Goal: Check status

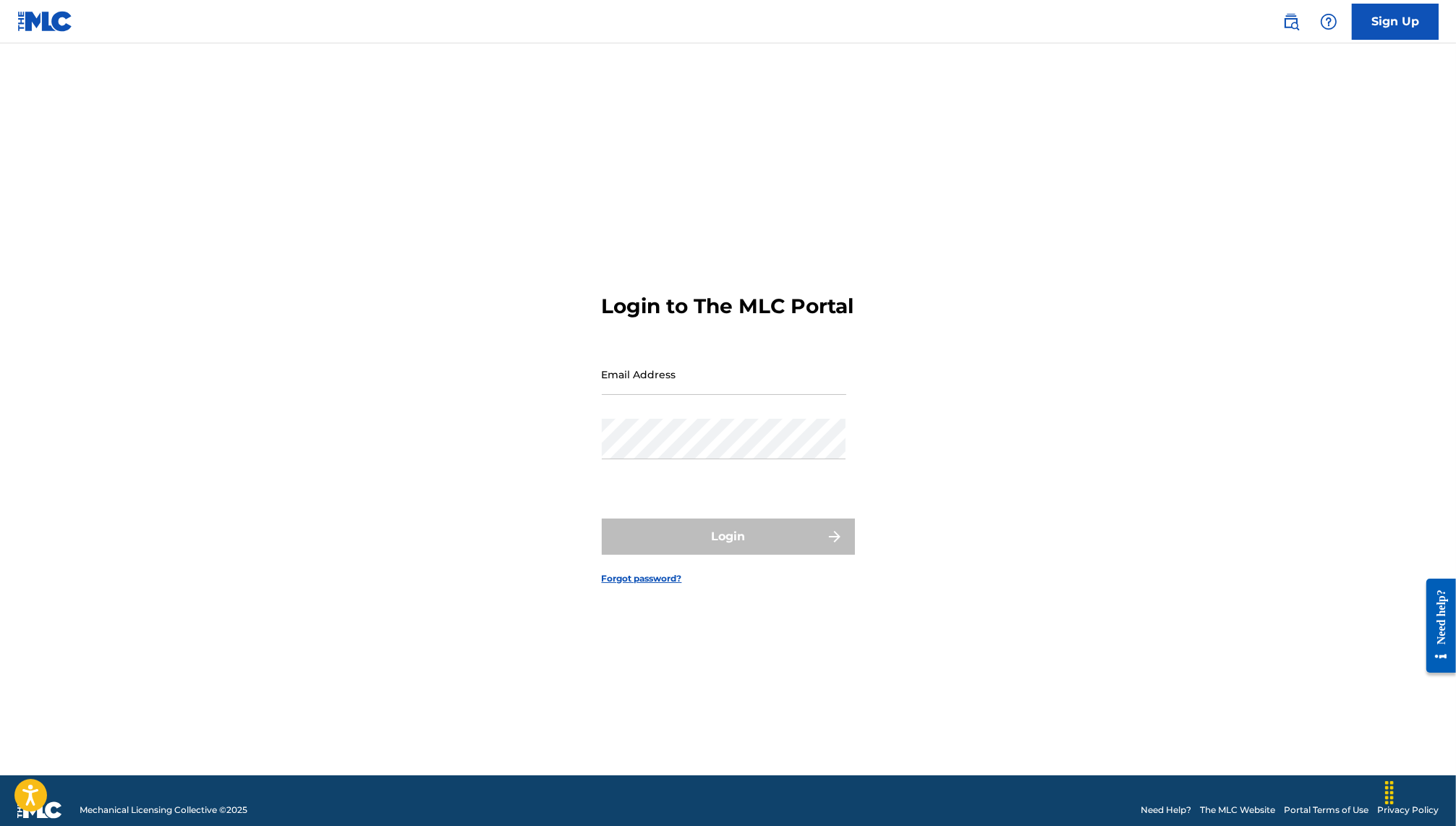
scroll to position [2, 0]
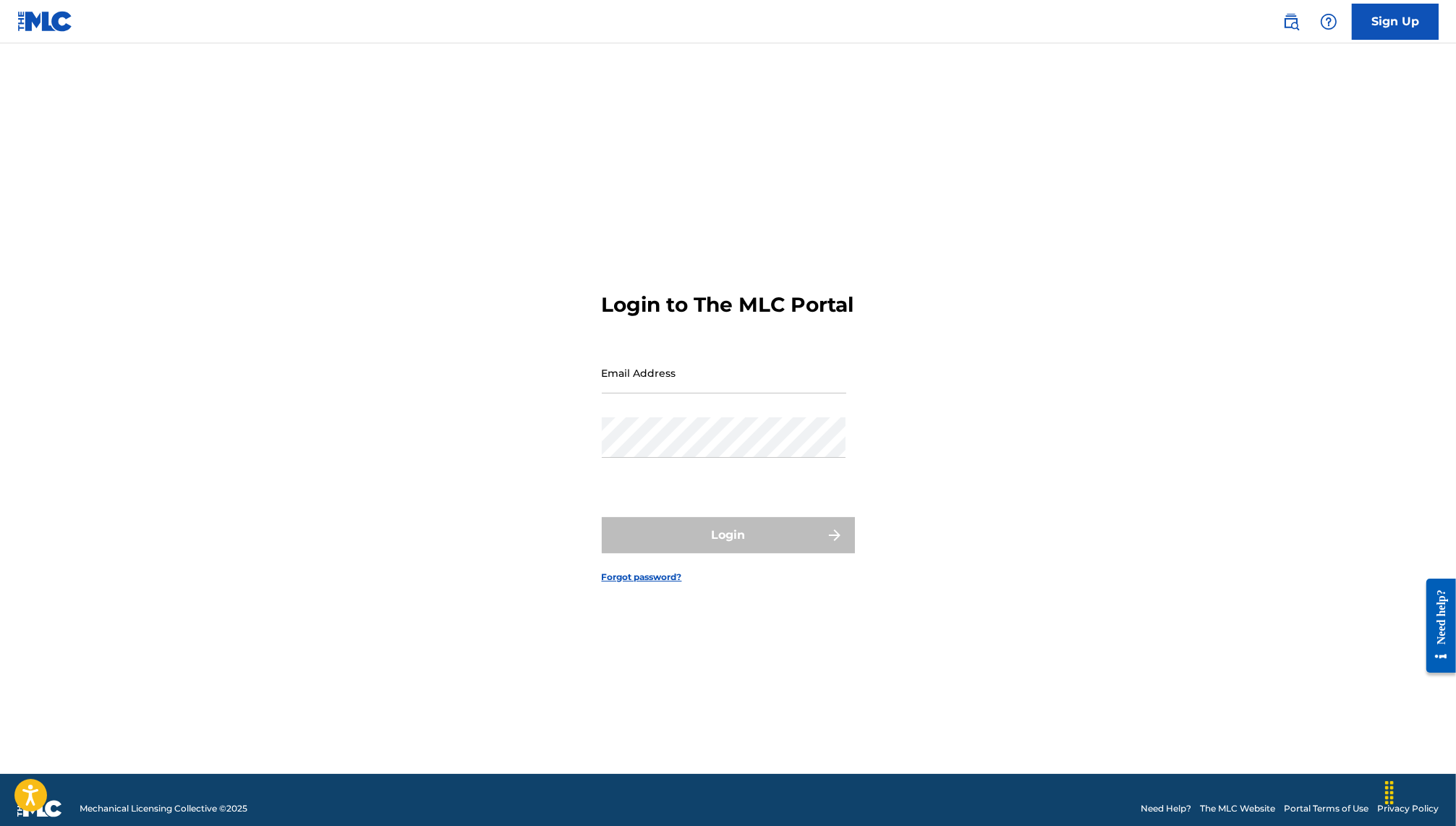
click at [992, 359] on div "Login to The MLC Portal Email Address Password Login Forgot password?" at bounding box center [728, 426] width 1012 height 696
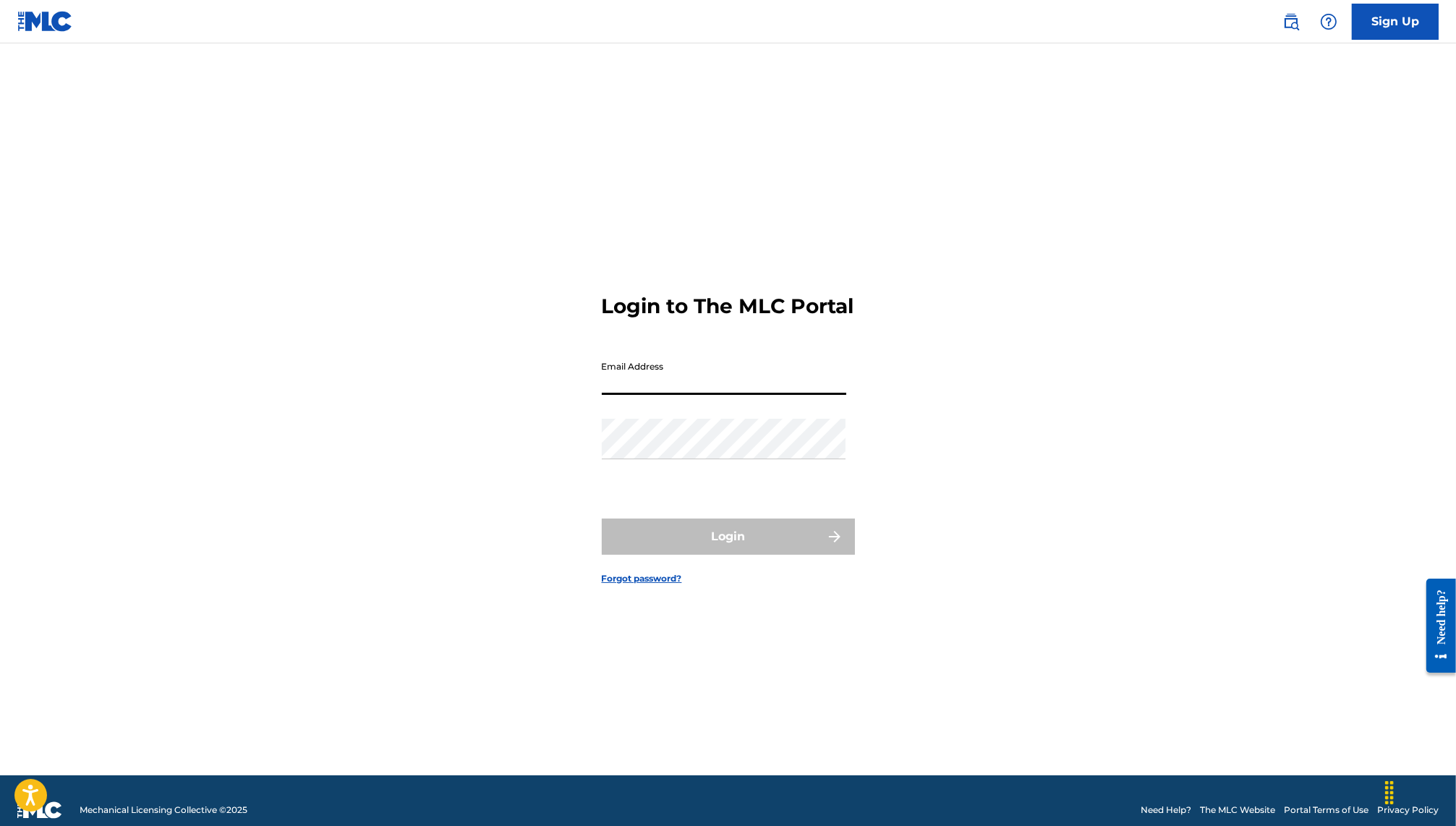
click at [707, 376] on input "Email Address" at bounding box center [724, 374] width 244 height 41
click at [707, 390] on input "Email Address" at bounding box center [724, 374] width 244 height 41
type input "[PERSON_NAME][EMAIL_ADDRESS][PERSON_NAME][DOMAIN_NAME]"
click at [744, 474] on div "Password" at bounding box center [724, 451] width 244 height 65
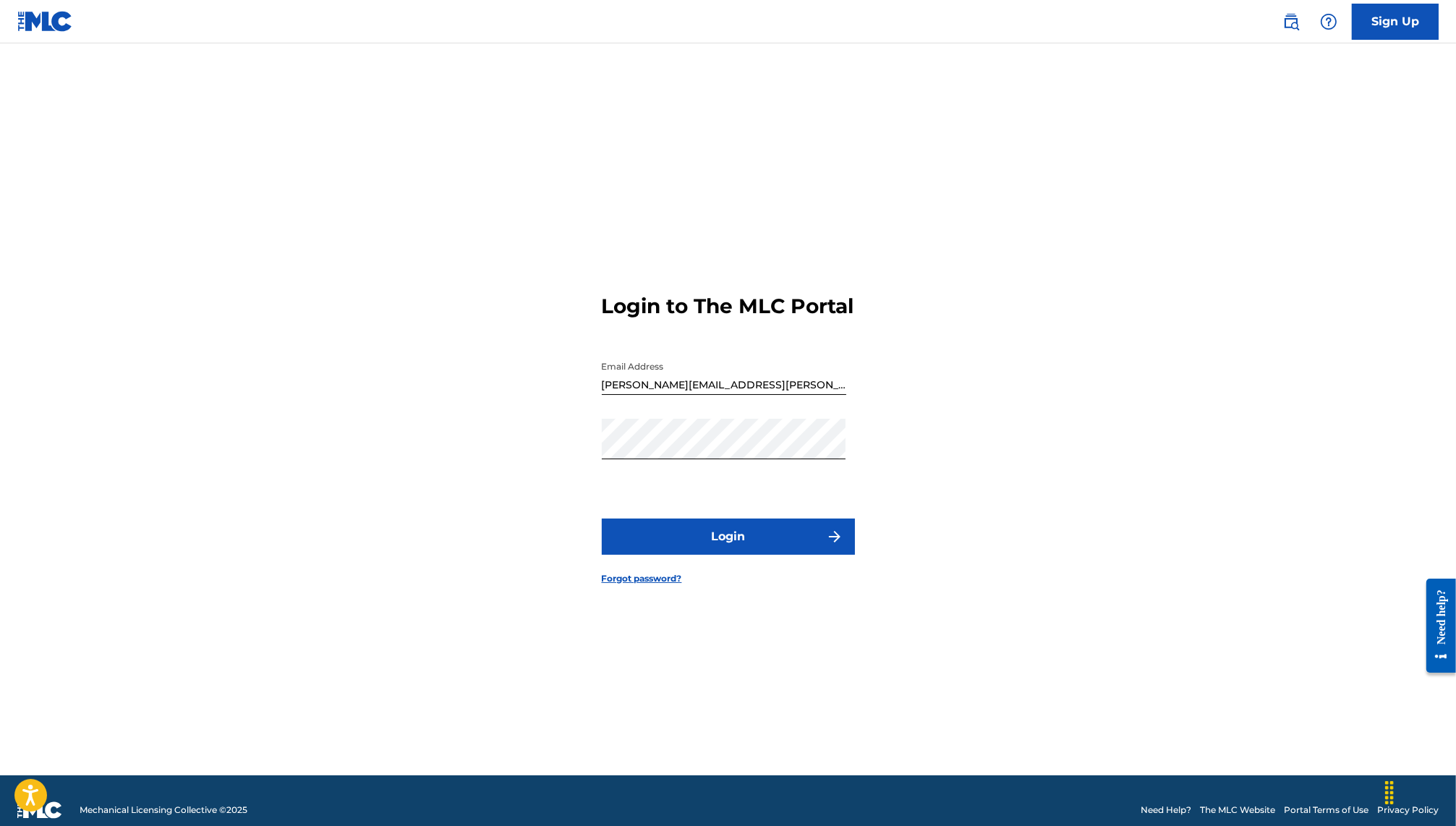
click at [706, 533] on button "Login" at bounding box center [728, 536] width 253 height 36
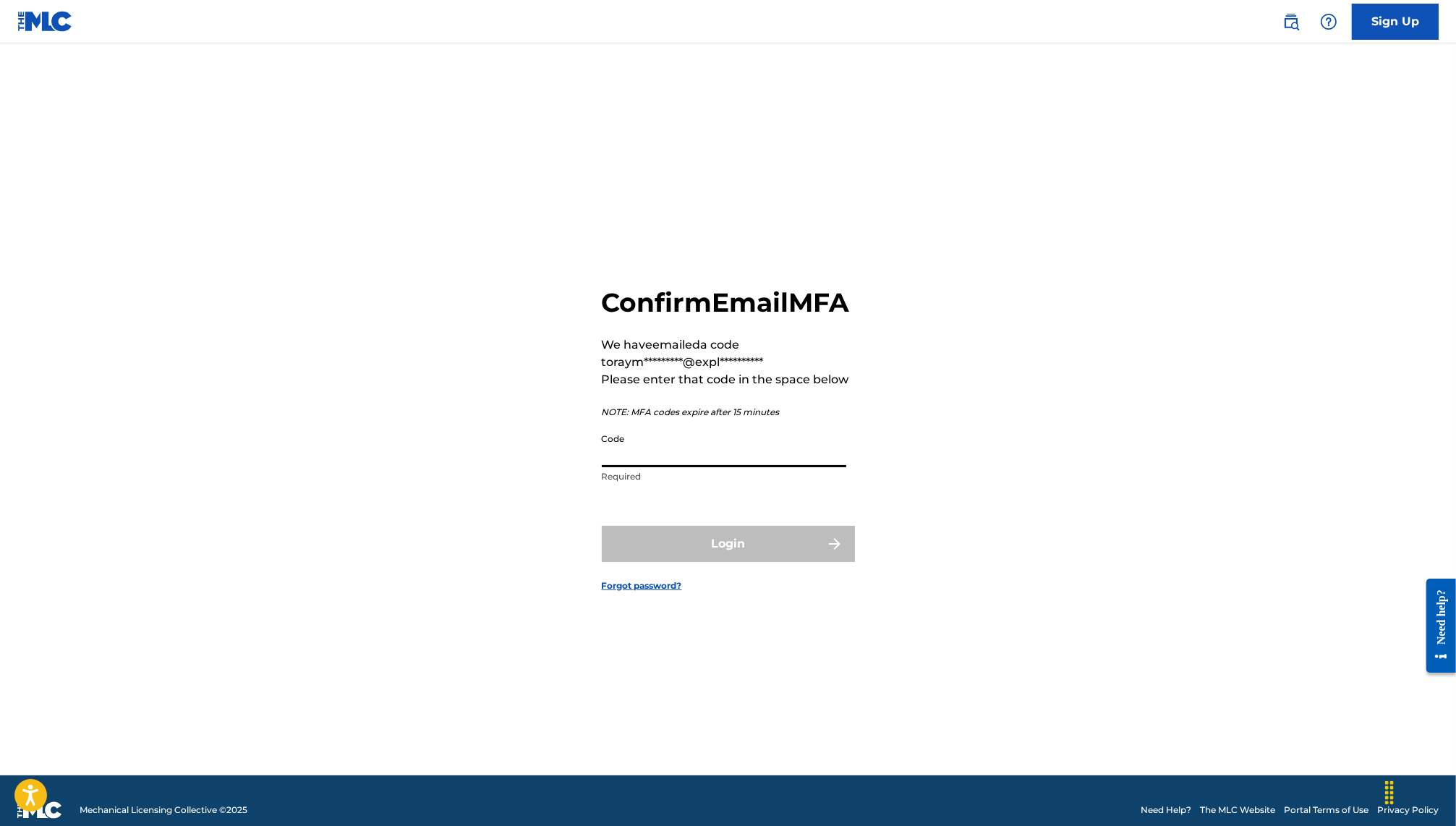
click at [703, 467] on input "Code" at bounding box center [724, 446] width 244 height 41
paste input "974342"
type input "974342"
click at [692, 557] on button "Login" at bounding box center [728, 544] width 253 height 36
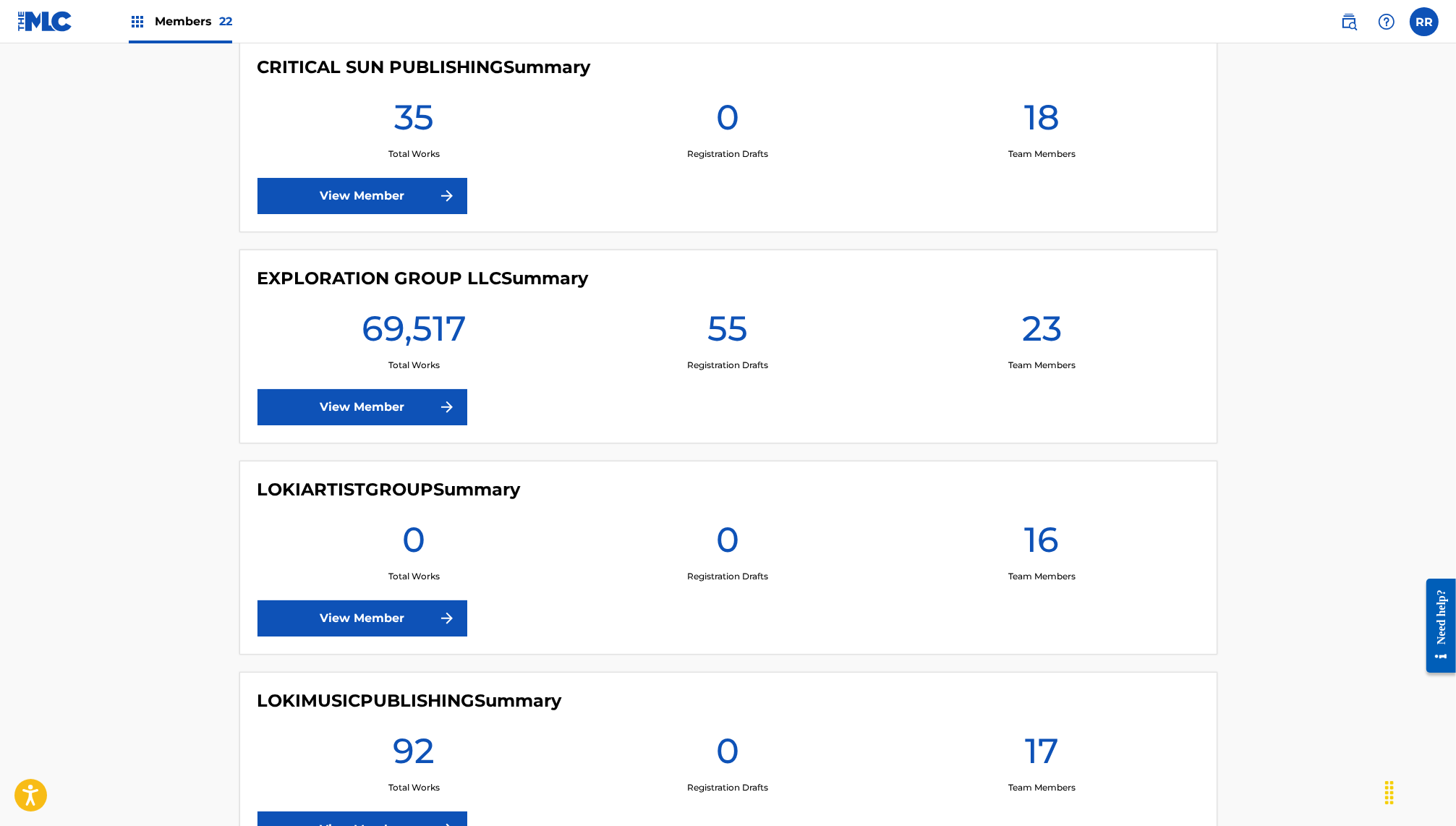
scroll to position [2296, 0]
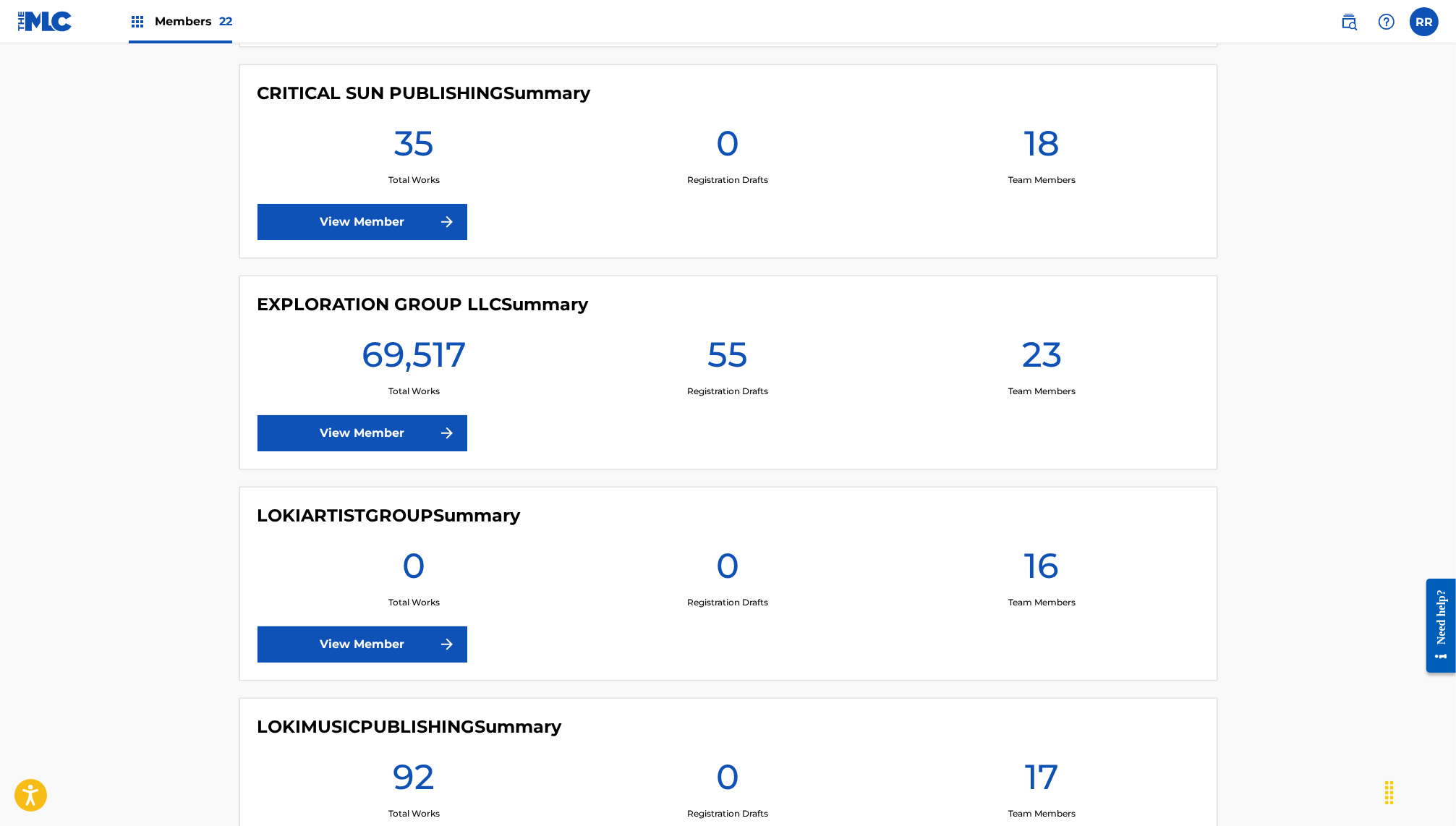
click at [357, 425] on link "View Member" at bounding box center [362, 433] width 210 height 36
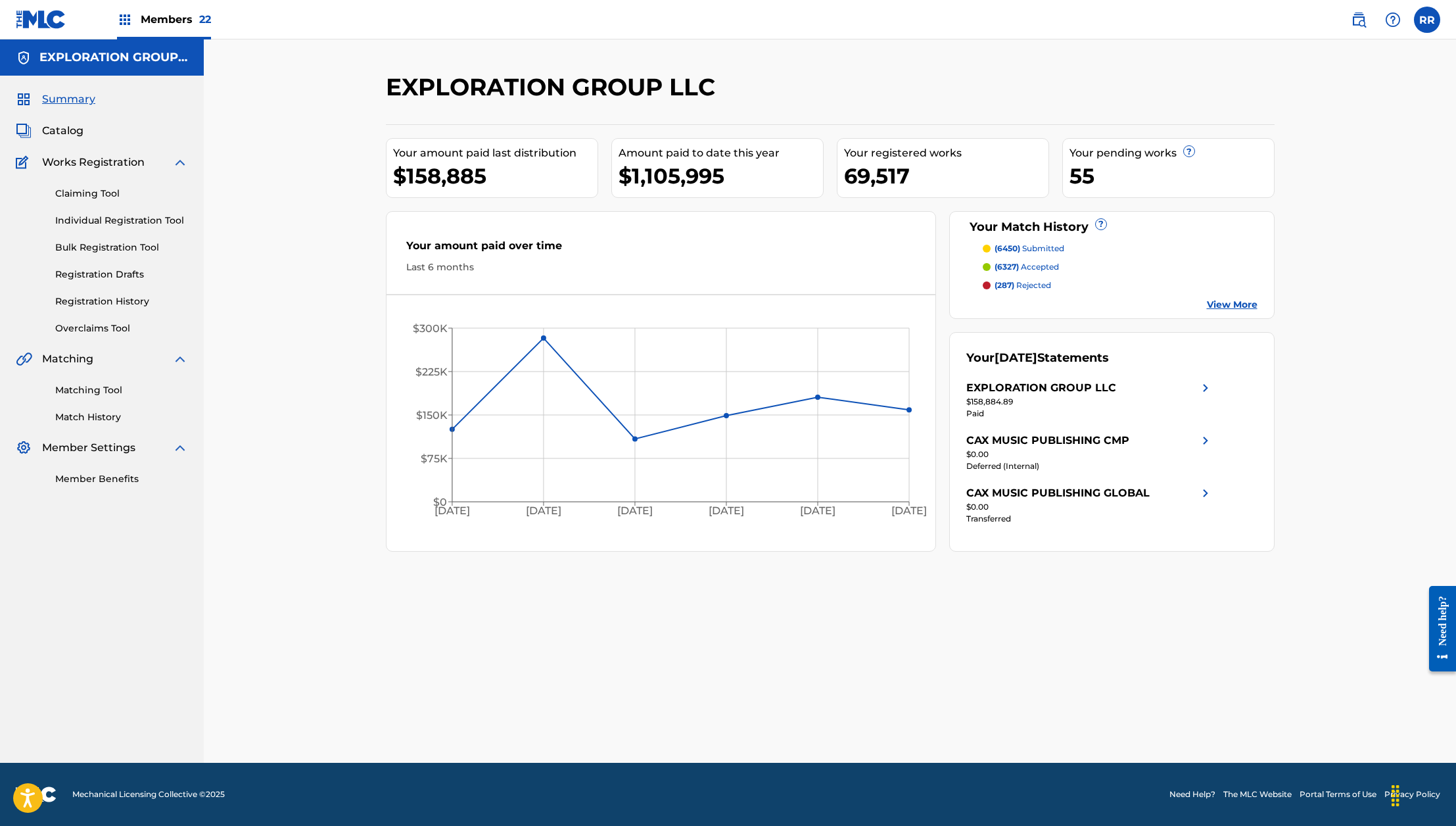
drag, startPoint x: 1387, startPoint y: 135, endPoint x: 838, endPoint y: 353, distance: 590.7
click at [1318, 194] on div "EXPLORATION GROUP LLC Your amount paid last distribution $158,885 Amount paid t…" at bounding box center [829, 401] width 1252 height 723
click at [263, 102] on div "EXPLORATION GROUP LLC Your amount paid last distribution $158,885 Amount paid t…" at bounding box center [829, 401] width 1252 height 723
